Goal: Information Seeking & Learning: Learn about a topic

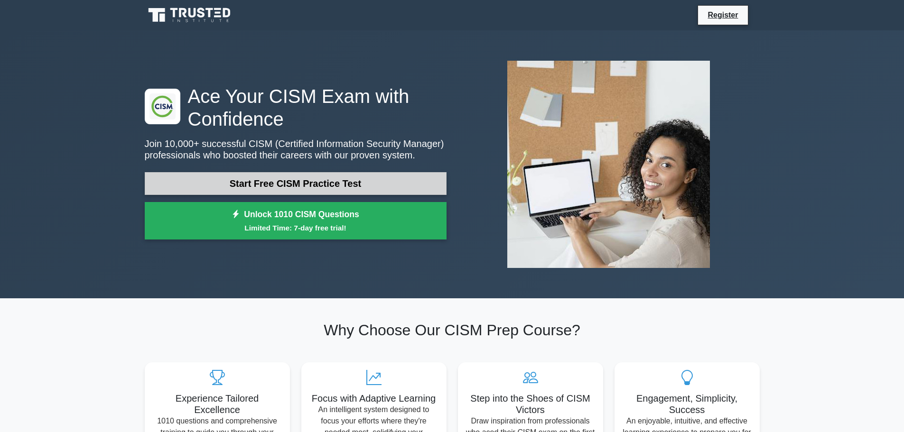
click at [320, 178] on link "Start Free CISM Practice Test" at bounding box center [296, 183] width 302 height 23
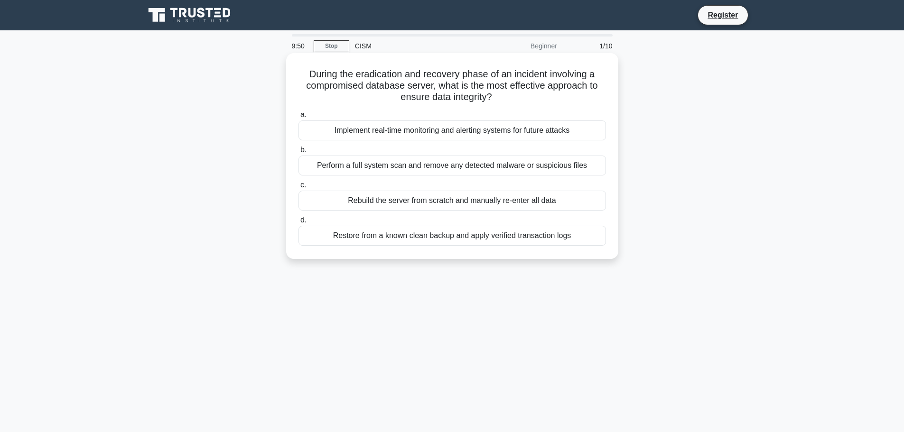
drag, startPoint x: 493, startPoint y: 100, endPoint x: 439, endPoint y: 87, distance: 55.3
click at [439, 87] on h5 "During the eradication and recovery phase of an incident involving a compromise…" at bounding box center [452, 85] width 309 height 35
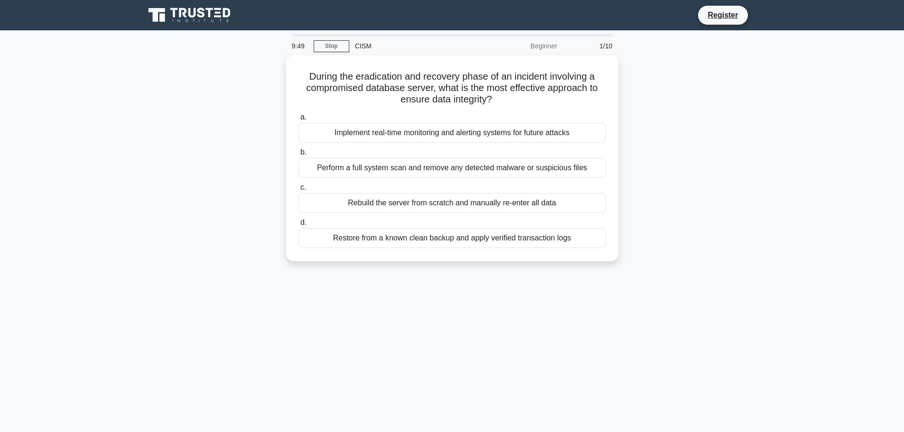
click at [276, 119] on div "During the eradication and recovery phase of an incident involving a compromise…" at bounding box center [452, 164] width 626 height 217
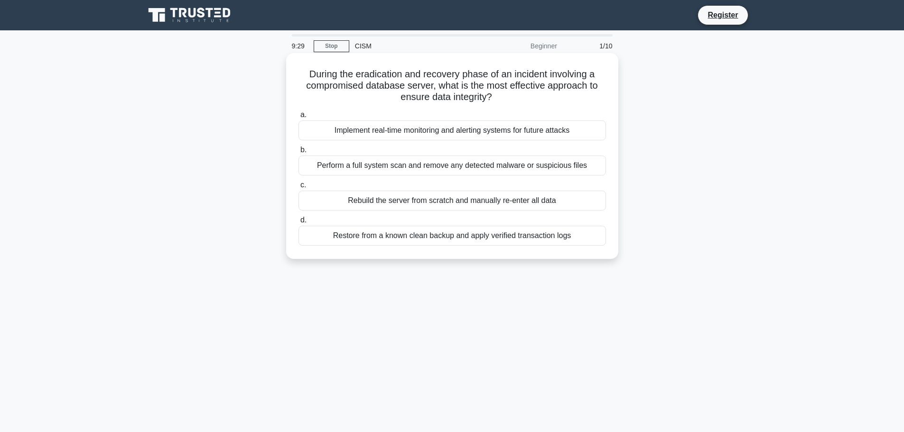
click at [465, 170] on div "Perform a full system scan and remove any detected malware or suspicious files" at bounding box center [453, 166] width 308 height 20
click at [299, 153] on input "b. Perform a full system scan and remove any detected malware or suspicious fil…" at bounding box center [299, 150] width 0 height 6
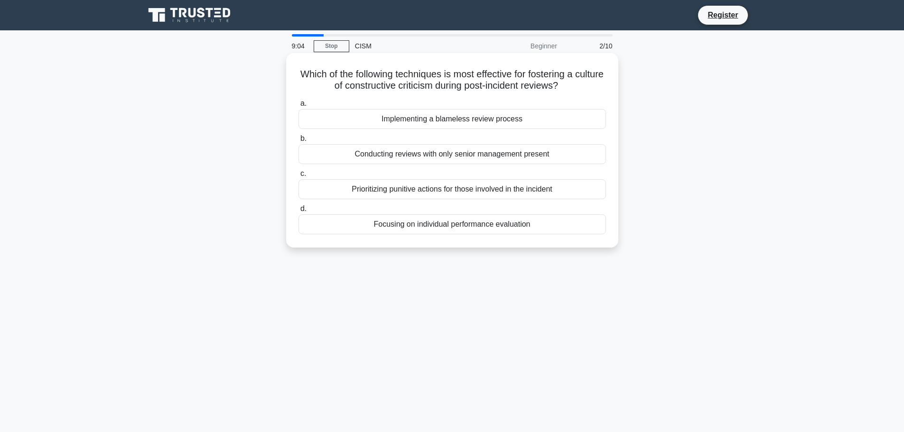
click at [459, 124] on div "Implementing a blameless review process" at bounding box center [453, 119] width 308 height 20
click at [299, 107] on input "a. Implementing a blameless review process" at bounding box center [299, 104] width 0 height 6
click at [461, 119] on div "Risk-based budgeting approach" at bounding box center [453, 119] width 308 height 20
click at [299, 107] on input "a. Risk-based budgeting approach" at bounding box center [299, 104] width 0 height 6
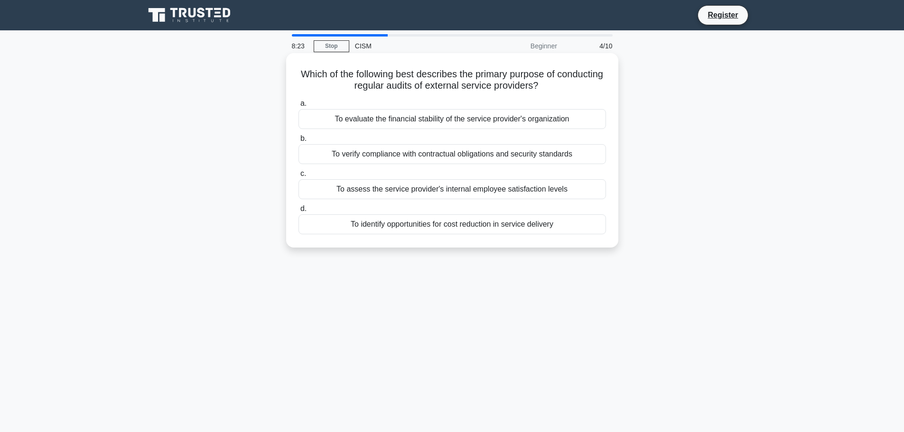
drag, startPoint x: 404, startPoint y: 77, endPoint x: 579, endPoint y: 86, distance: 174.4
click at [579, 86] on h5 "Which of the following best describes the primary purpose of conducting regular…" at bounding box center [452, 80] width 309 height 24
click at [448, 92] on h5 "Which of the following best describes the primary purpose of conducting regular…" at bounding box center [452, 80] width 309 height 24
click at [439, 153] on div "To verify compliance with contractual obligations and security standards" at bounding box center [453, 154] width 308 height 20
click at [299, 142] on input "b. To verify compliance with contractual obligations and security standards" at bounding box center [299, 139] width 0 height 6
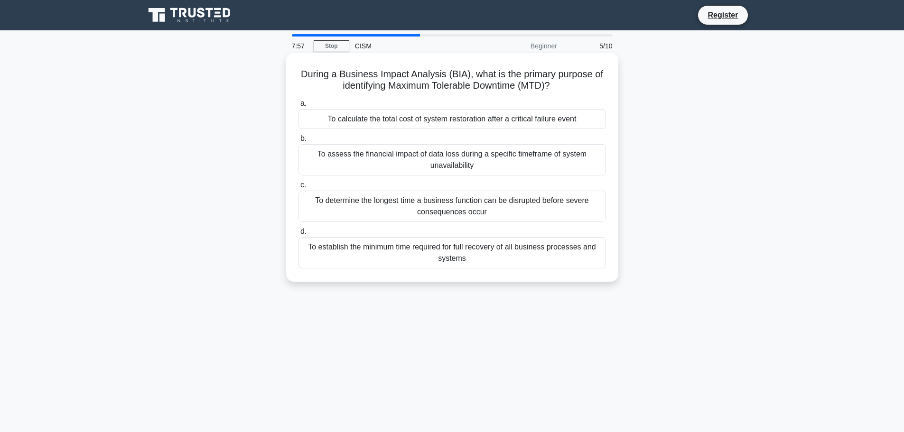
drag, startPoint x: 335, startPoint y: 87, endPoint x: 554, endPoint y: 88, distance: 219.3
click at [554, 88] on h5 "During a Business Impact Analysis (BIA), what is the primary purpose of identif…" at bounding box center [452, 80] width 309 height 24
click at [415, 185] on label "c. To determine the longest time a business function can be disrupted before se…" at bounding box center [453, 200] width 308 height 43
click at [299, 185] on input "c. To determine the longest time a business function can be disrupted before se…" at bounding box center [299, 185] width 0 height 6
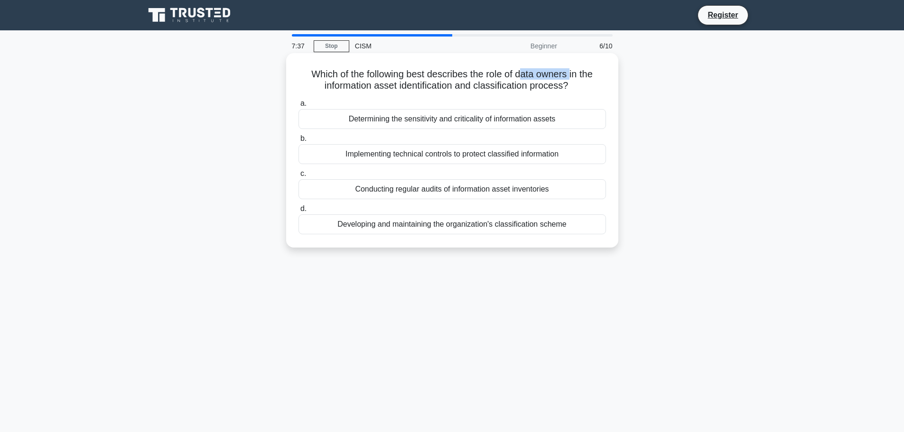
drag, startPoint x: 523, startPoint y: 77, endPoint x: 573, endPoint y: 77, distance: 50.3
click at [573, 77] on h5 "Which of the following best describes the role of data owners in the informatio…" at bounding box center [452, 80] width 309 height 24
drag, startPoint x: 341, startPoint y: 85, endPoint x: 559, endPoint y: 80, distance: 217.9
click at [559, 80] on h5 "Which of the following best describes the role of data owners in the informatio…" at bounding box center [452, 80] width 309 height 24
drag, startPoint x: 523, startPoint y: 96, endPoint x: 513, endPoint y: 94, distance: 9.7
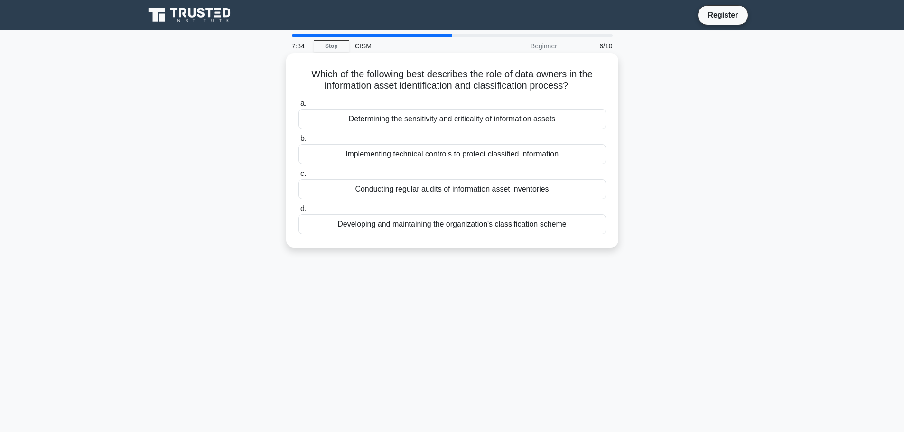
click at [523, 95] on div "Which of the following best describes the role of data owners in the informatio…" at bounding box center [452, 150] width 325 height 187
click at [437, 121] on div "Determining the sensitivity and criticality of information assets" at bounding box center [453, 119] width 308 height 20
click at [299, 107] on input "a. Determining the sensitivity and criticality of information assets" at bounding box center [299, 104] width 0 height 6
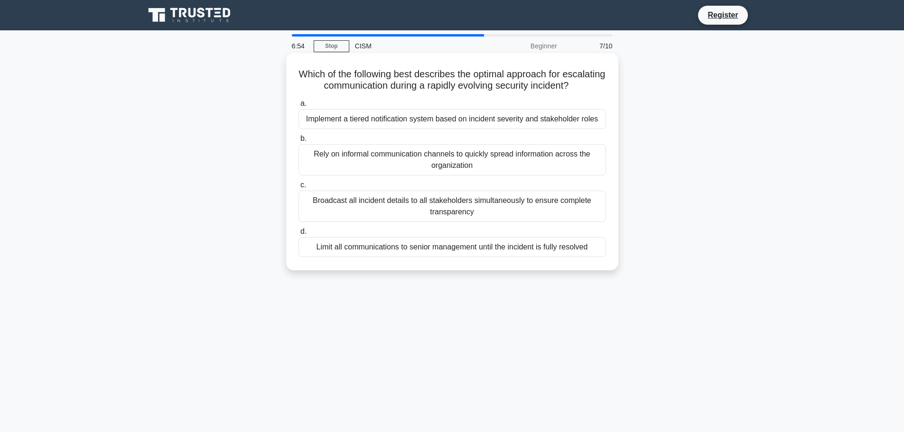
drag, startPoint x: 298, startPoint y: 85, endPoint x: 586, endPoint y: 93, distance: 288.2
click at [586, 92] on h5 "Which of the following best describes the optimal approach for escalating commu…" at bounding box center [452, 80] width 309 height 24
click at [435, 129] on div "Implement a tiered notification system based on incident severity and stakehold…" at bounding box center [453, 119] width 308 height 20
click at [299, 107] on input "a. Implement a tiered notification system based on incident severity and stakeh…" at bounding box center [299, 104] width 0 height 6
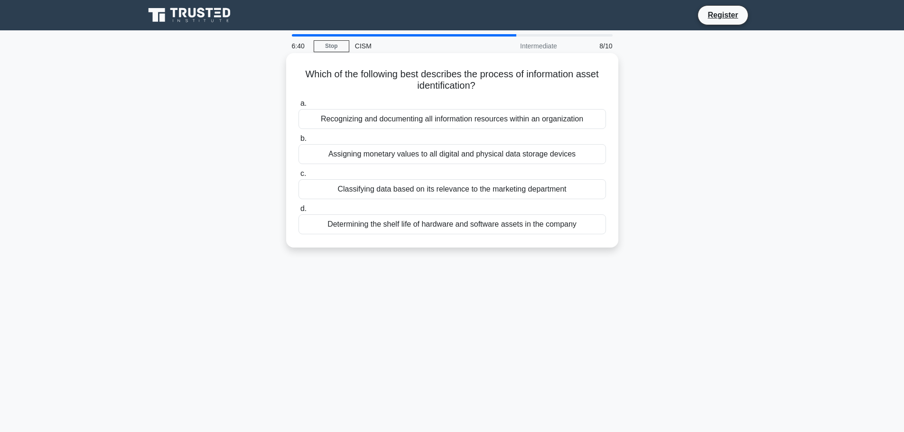
drag, startPoint x: 307, startPoint y: 69, endPoint x: 606, endPoint y: 81, distance: 299.2
click at [606, 81] on h5 "Which of the following best describes the process of information asset identifi…" at bounding box center [452, 80] width 309 height 24
click at [416, 75] on h5 "Which of the following best describes the process of information asset identifi…" at bounding box center [452, 80] width 309 height 24
drag, startPoint x: 294, startPoint y: 73, endPoint x: 598, endPoint y: 86, distance: 305.0
click at [598, 86] on div "Which of the following best describes the process of information asset identifi…" at bounding box center [452, 150] width 325 height 187
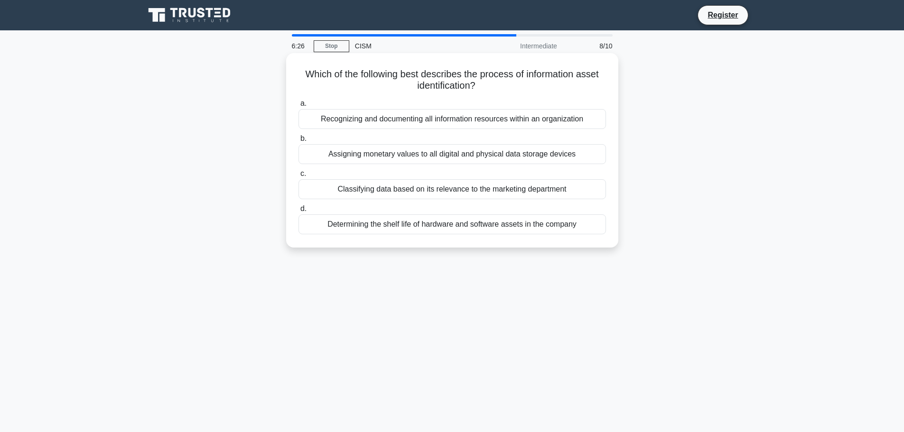
click at [483, 79] on h5 "Which of the following best describes the process of information asset identifi…" at bounding box center [452, 80] width 309 height 24
click at [490, 89] on h5 "Which of the following best describes the process of information asset identifi…" at bounding box center [452, 80] width 309 height 24
drag, startPoint x: 484, startPoint y: 75, endPoint x: 495, endPoint y: 96, distance: 23.6
click at [495, 96] on div "Which of the following best describes the process of information asset identifi…" at bounding box center [452, 150] width 325 height 187
click at [501, 88] on h5 "Which of the following best describes the process of information asset identifi…" at bounding box center [452, 80] width 309 height 24
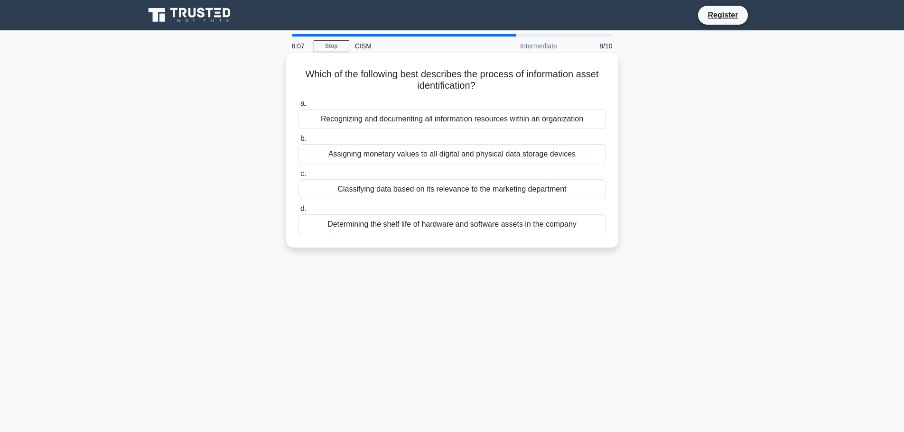
click at [478, 113] on div "Recognizing and documenting all information resources within an organization" at bounding box center [453, 119] width 308 height 20
click at [299, 107] on input "a. Recognizing and documenting all information resources within an organization" at bounding box center [299, 104] width 0 height 6
drag, startPoint x: 488, startPoint y: 74, endPoint x: 557, endPoint y: 86, distance: 69.4
click at [557, 86] on h5 "Which of the following best describes the purpose of using dynamic risk thresho…" at bounding box center [452, 80] width 309 height 24
click at [493, 191] on div "To minimize the need for frequent risk assessments and reduce operational costs" at bounding box center [453, 189] width 308 height 20
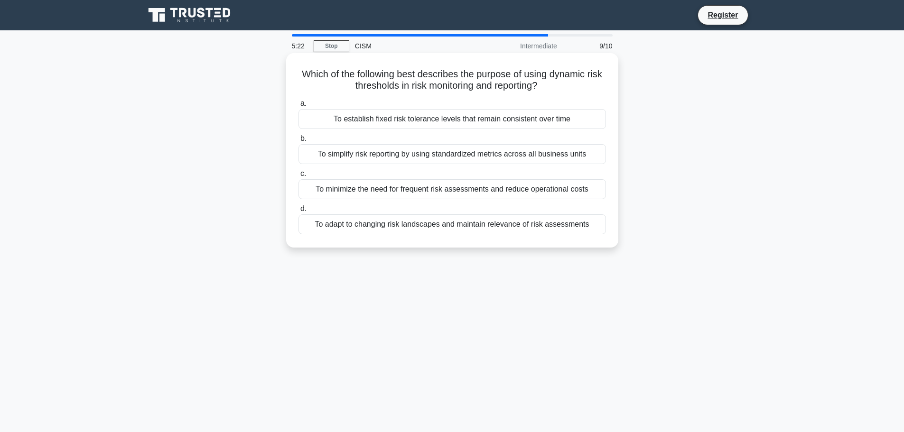
click at [299, 177] on input "c. To minimize the need for frequent risk assessments and reduce operational co…" at bounding box center [299, 174] width 0 height 6
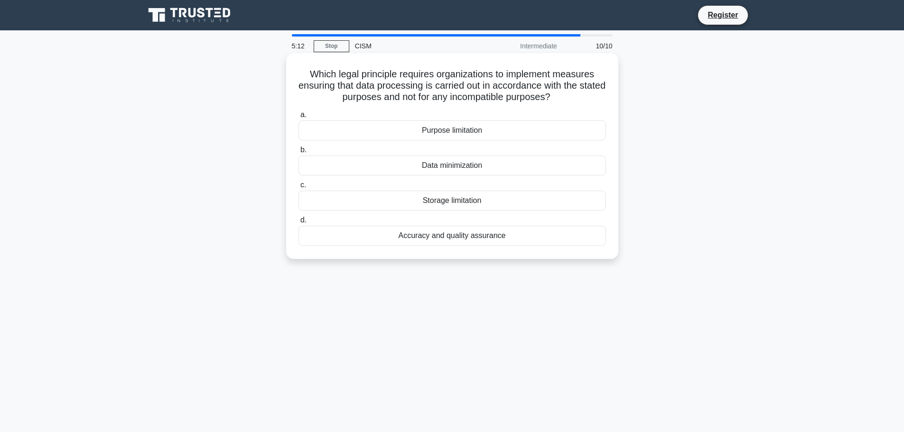
drag, startPoint x: 309, startPoint y: 75, endPoint x: 606, endPoint y: 100, distance: 297.7
click at [606, 100] on h5 "Which legal principle requires organizations to implement measures ensuring tha…" at bounding box center [452, 85] width 309 height 35
click at [461, 99] on h5 "Which legal principle requires organizations to implement measures ensuring tha…" at bounding box center [452, 85] width 309 height 35
click at [478, 236] on div "Accuracy and quality assurance" at bounding box center [453, 236] width 308 height 20
click at [299, 224] on input "d. Accuracy and quality assurance" at bounding box center [299, 220] width 0 height 6
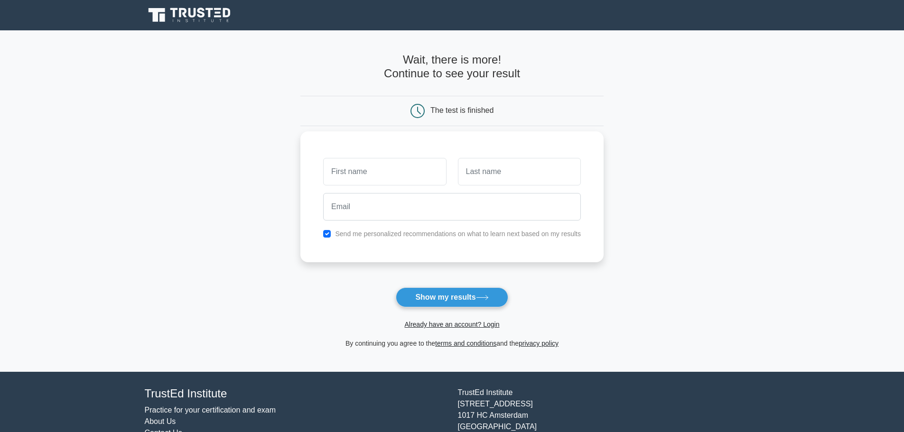
click at [417, 182] on input "text" at bounding box center [384, 172] width 123 height 28
click at [439, 233] on label "Send me personalized recommendations on what to learn next based on my results" at bounding box center [458, 234] width 246 height 8
click at [323, 235] on div "Send me personalized recommendations on what to learn next based on my results" at bounding box center [452, 233] width 269 height 11
click at [327, 233] on input "checkbox" at bounding box center [327, 234] width 8 height 8
checkbox input "false"
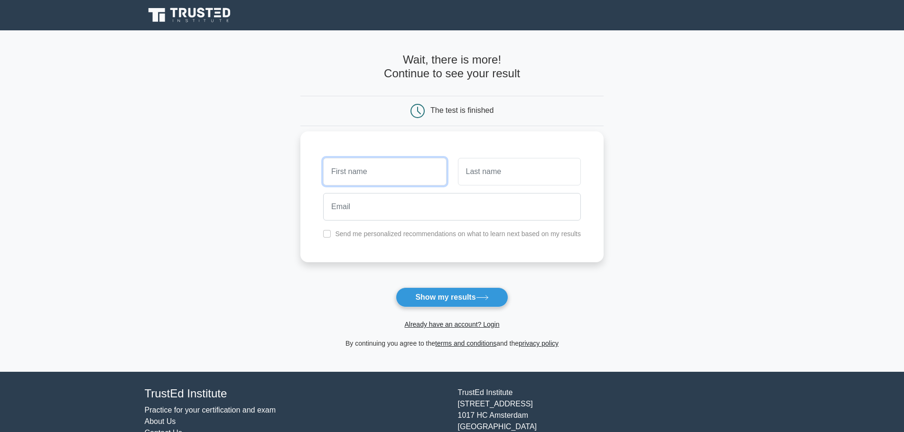
click at [357, 177] on input "text" at bounding box center [384, 172] width 123 height 28
type input "james"
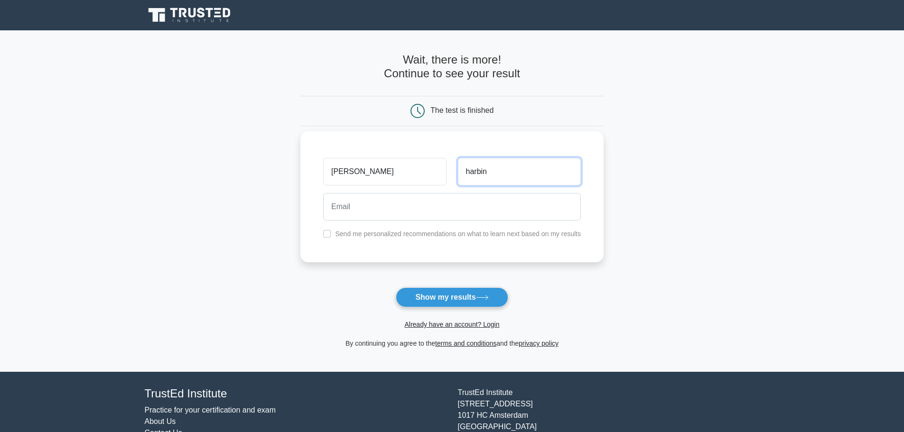
type input "harbin"
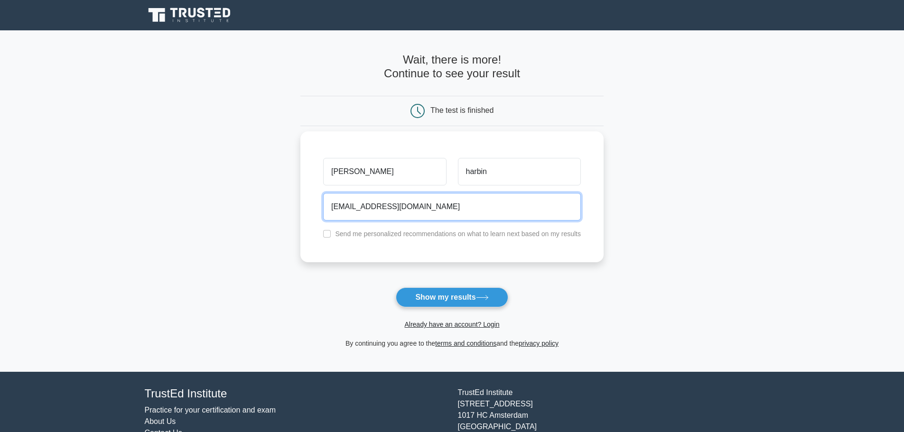
type input "cabrentofficial@gmail.com"
click at [396, 288] on button "Show my results" at bounding box center [452, 298] width 112 height 20
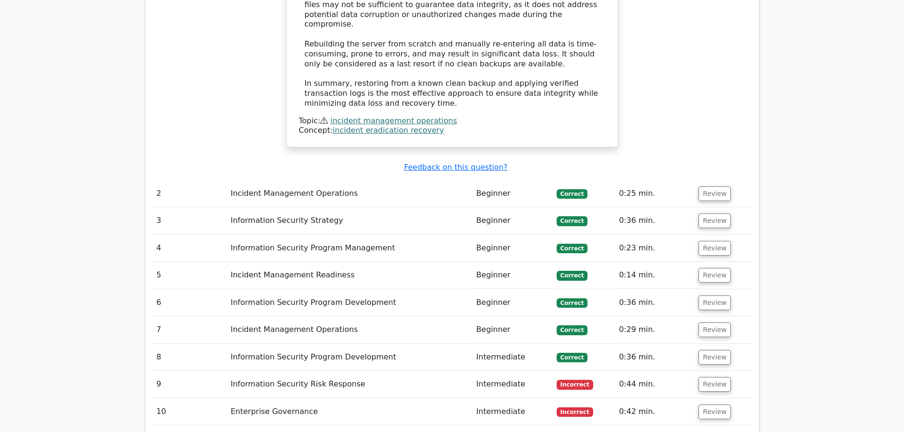
scroll to position [1234, 0]
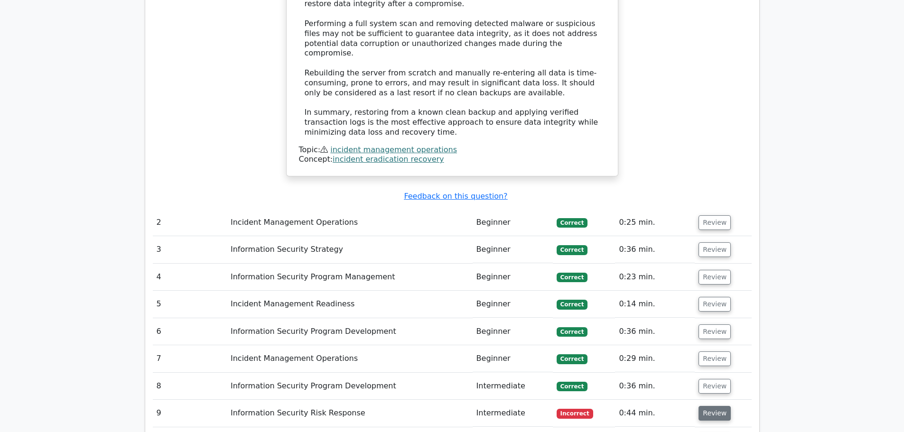
click at [719, 406] on button "Review" at bounding box center [715, 413] width 32 height 15
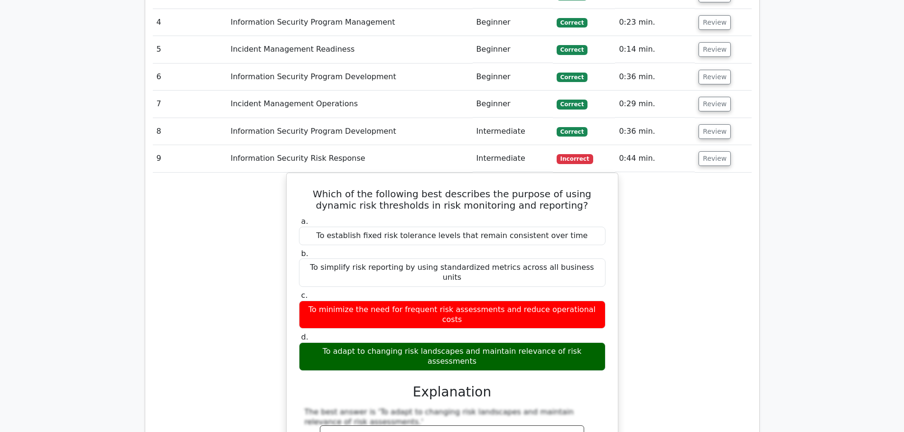
scroll to position [1519, 0]
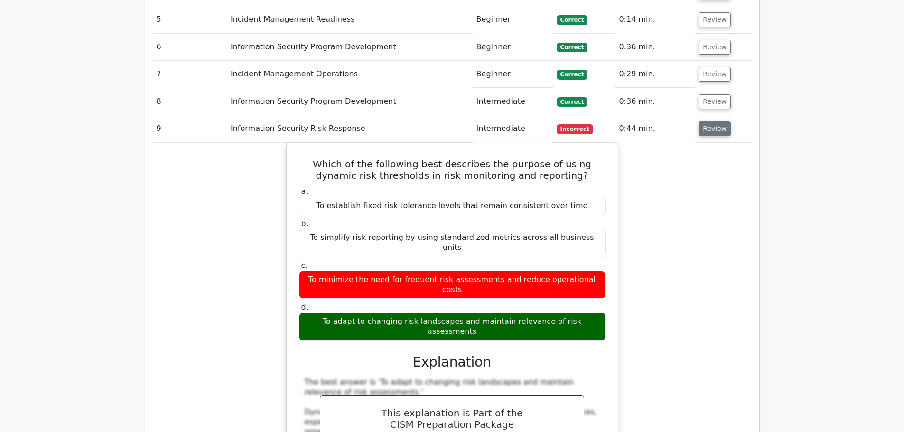
click at [722, 121] on button "Review" at bounding box center [715, 128] width 32 height 15
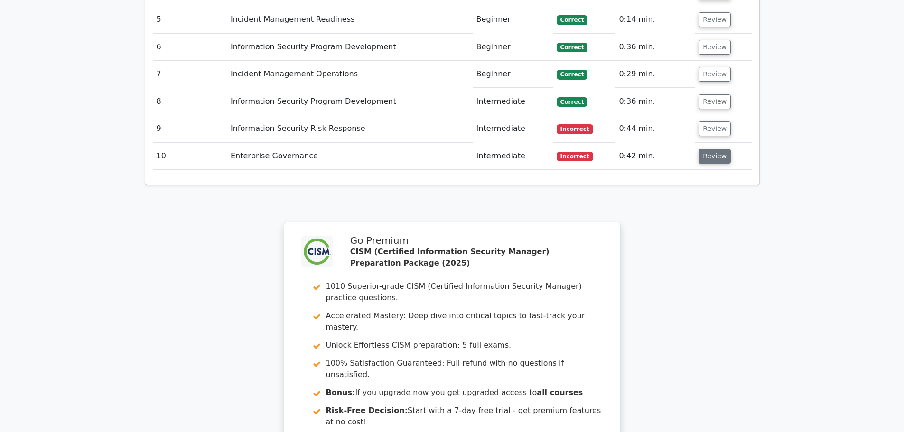
click at [710, 149] on button "Review" at bounding box center [715, 156] width 32 height 15
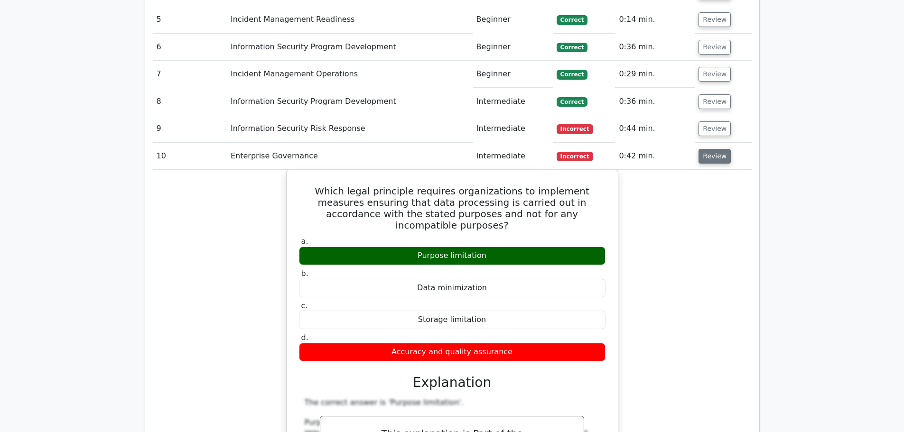
click at [717, 149] on button "Review" at bounding box center [715, 156] width 32 height 15
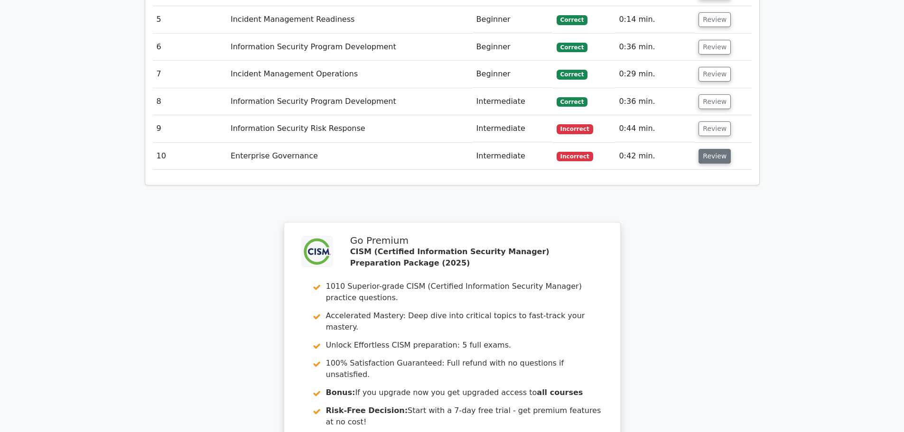
click at [714, 149] on button "Review" at bounding box center [715, 156] width 32 height 15
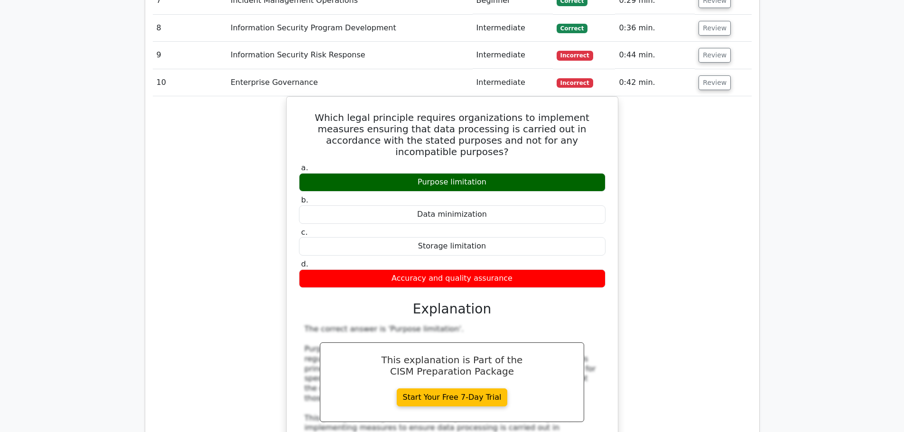
scroll to position [1566, 0]
